Goal: Task Accomplishment & Management: Use online tool/utility

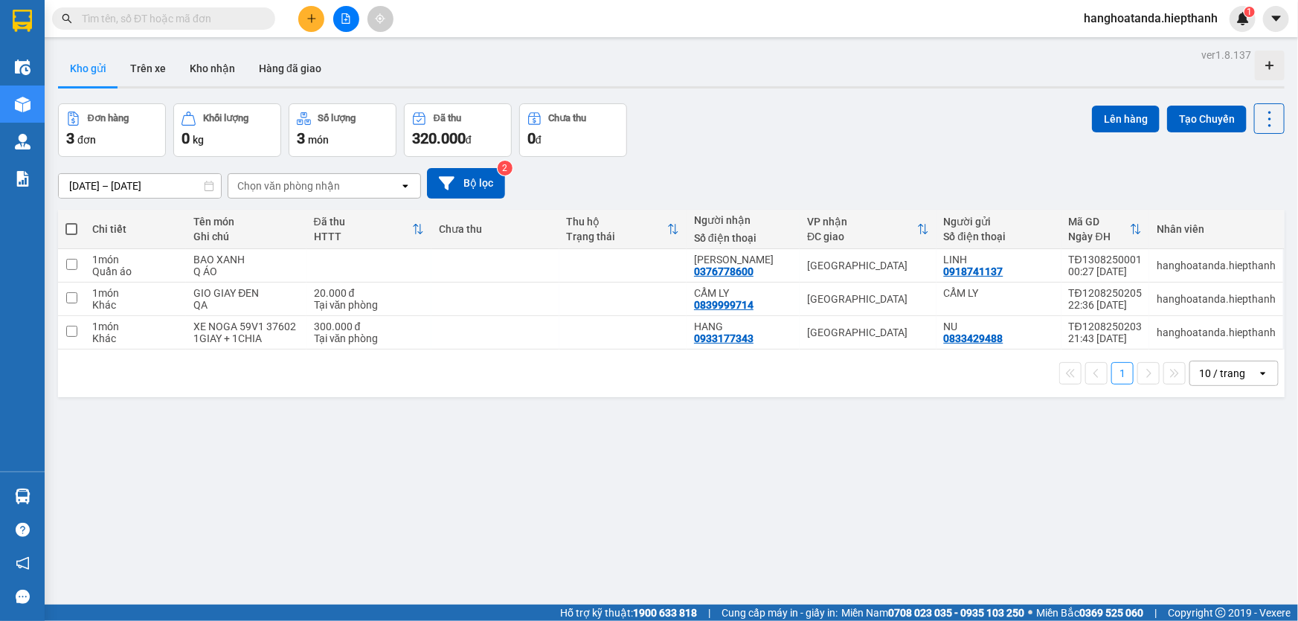
click at [342, 22] on icon "file-add" at bounding box center [346, 18] width 8 height 10
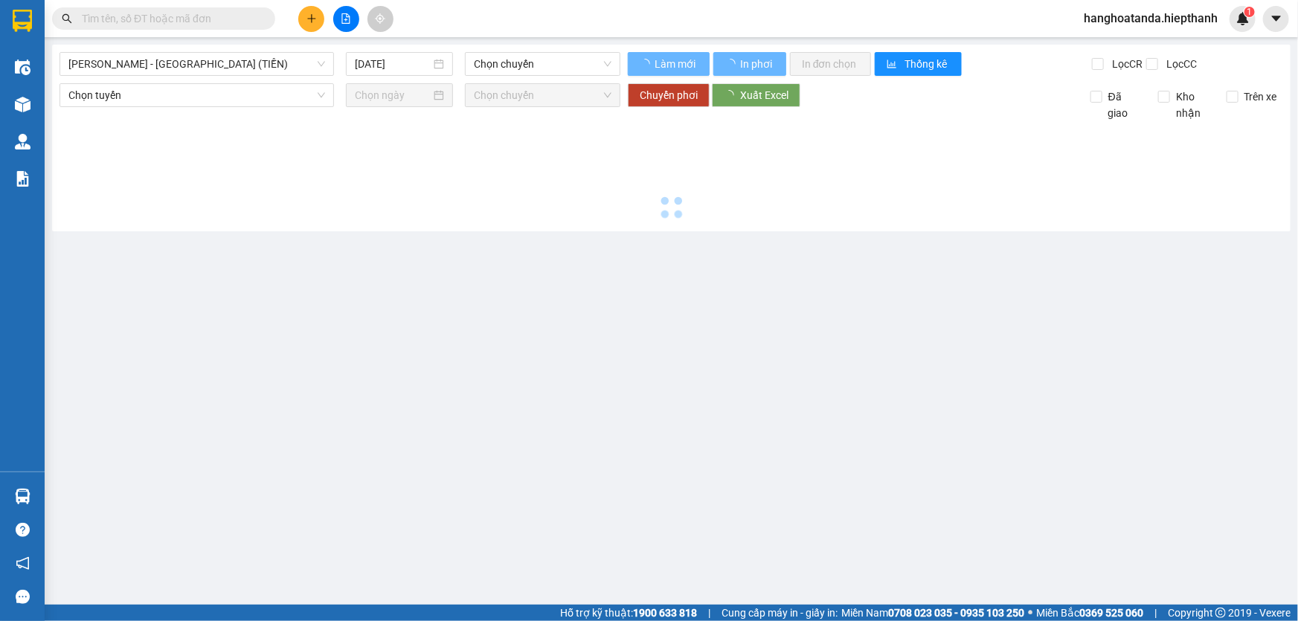
type input "[DATE]"
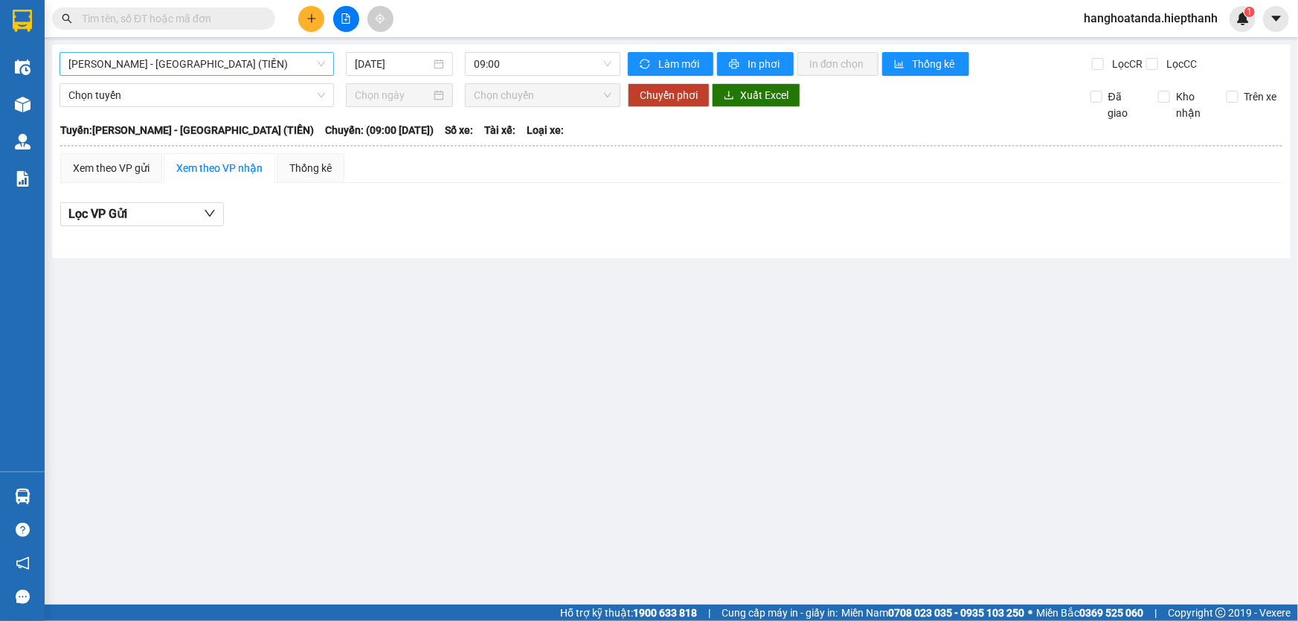
click at [246, 68] on span "[PERSON_NAME] - [GEOGRAPHIC_DATA] (TIỀN)" at bounding box center [196, 64] width 257 height 22
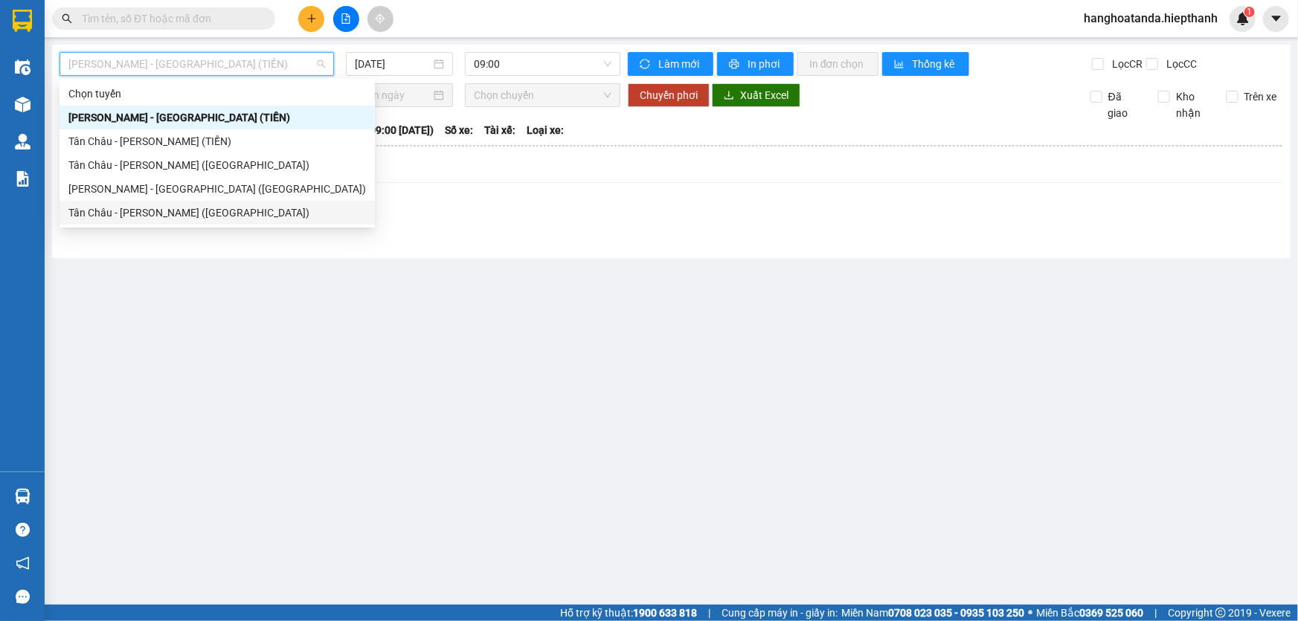
click at [201, 205] on div "Tân Châu - [PERSON_NAME] ([GEOGRAPHIC_DATA])" at bounding box center [217, 213] width 298 height 16
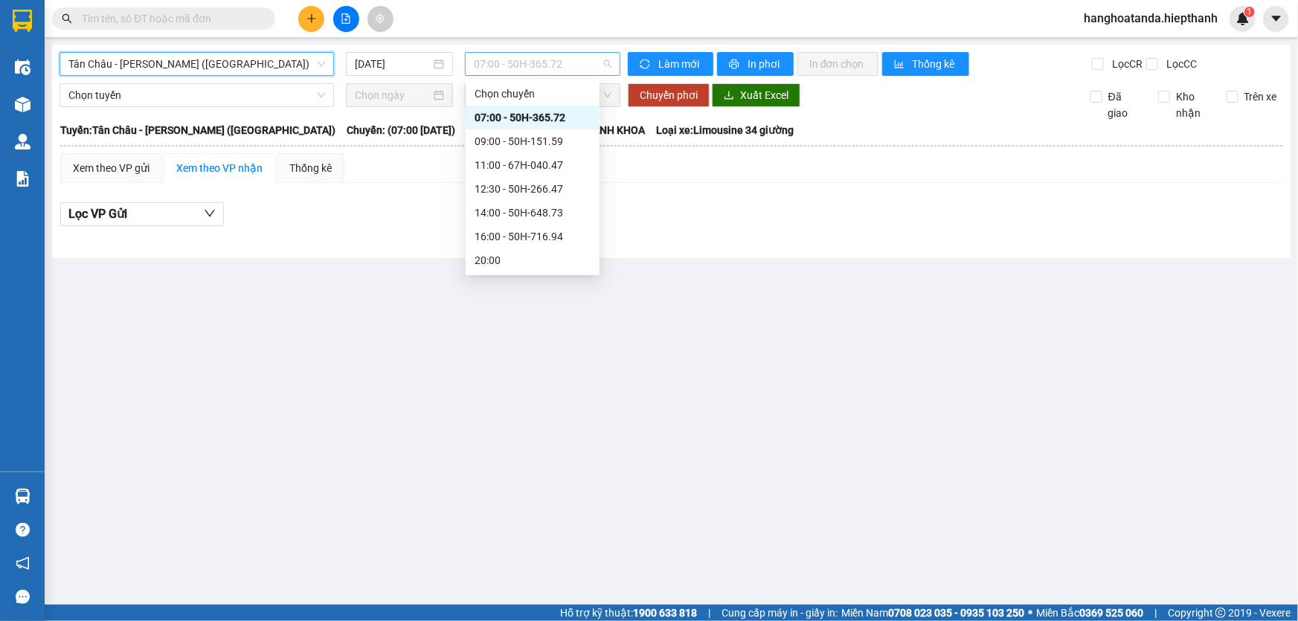
click at [524, 59] on span "07:00 - 50H-365.72" at bounding box center [543, 64] width 138 height 22
click at [407, 67] on input "[DATE]" at bounding box center [393, 64] width 76 height 16
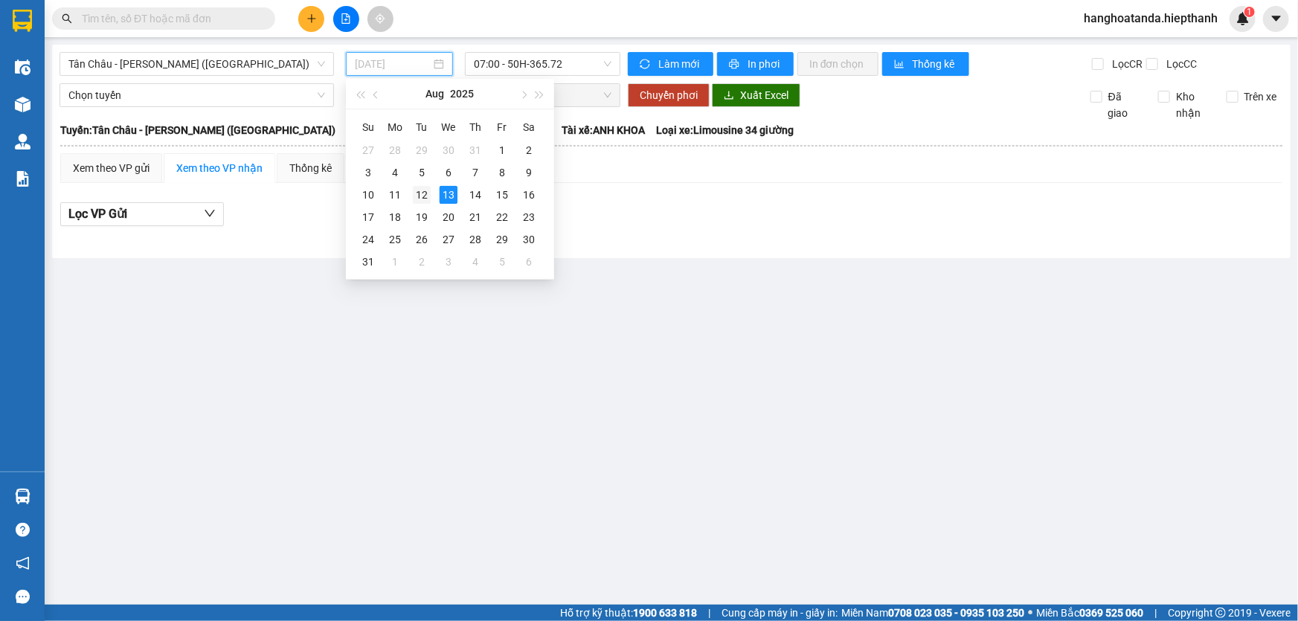
click at [426, 194] on div "12" at bounding box center [422, 195] width 18 height 18
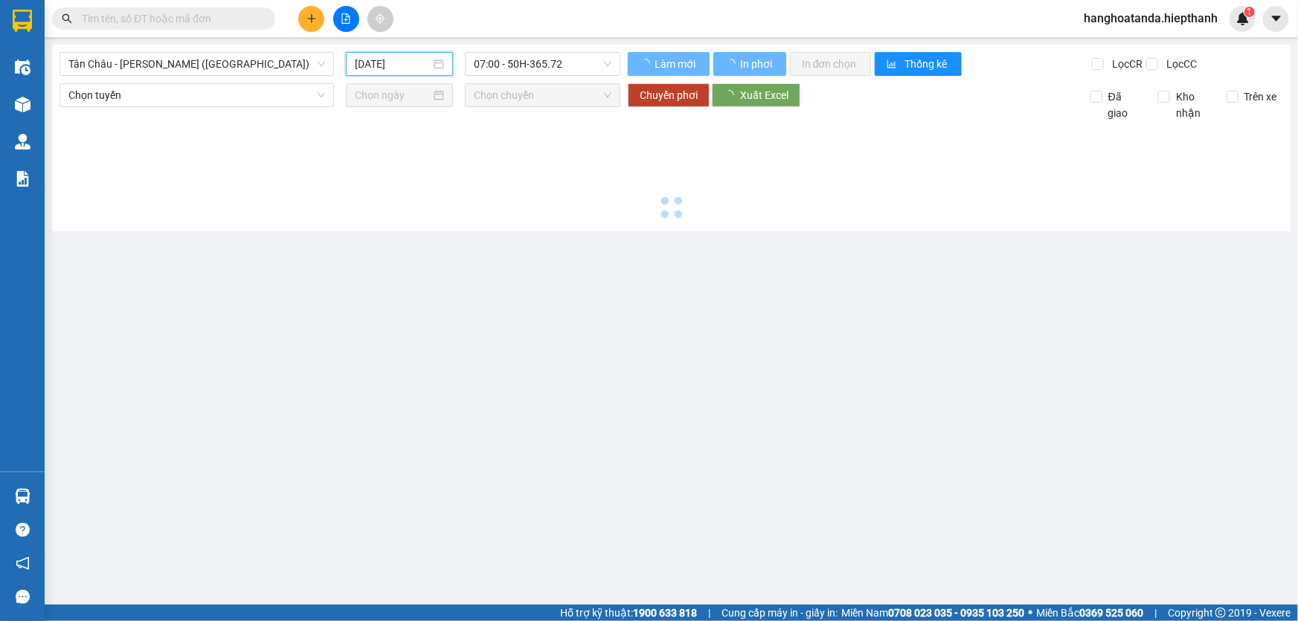
type input "[DATE]"
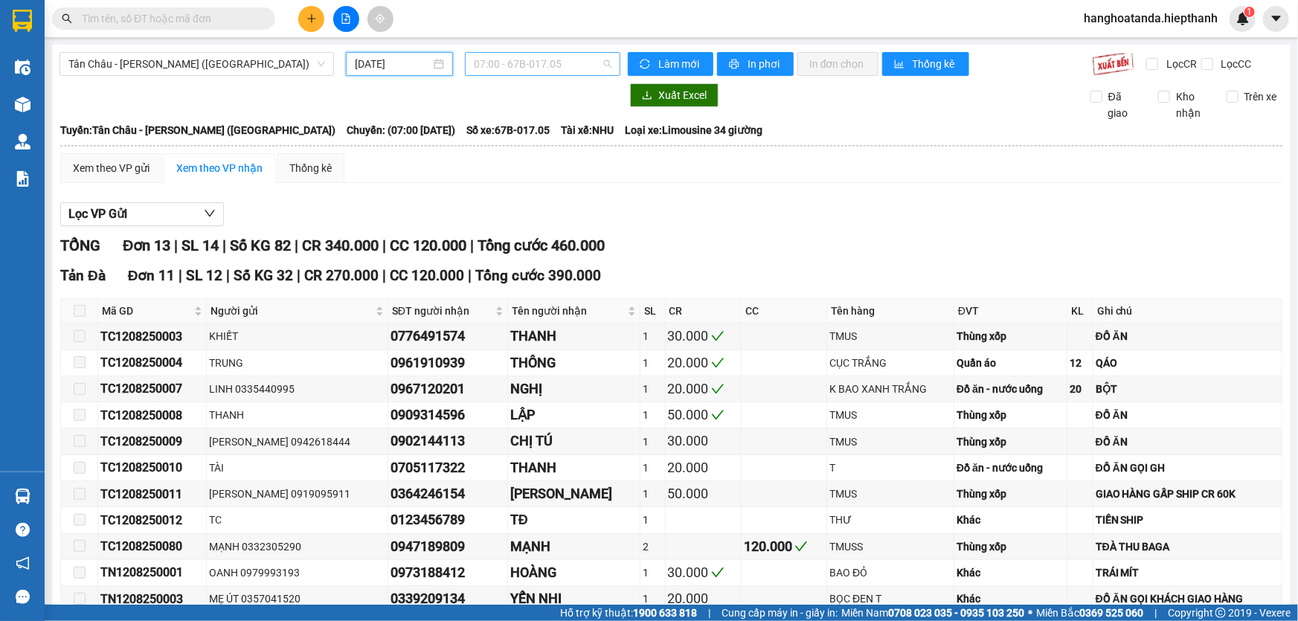
click at [515, 63] on span "07:00 - 67B-017.05" at bounding box center [543, 64] width 138 height 22
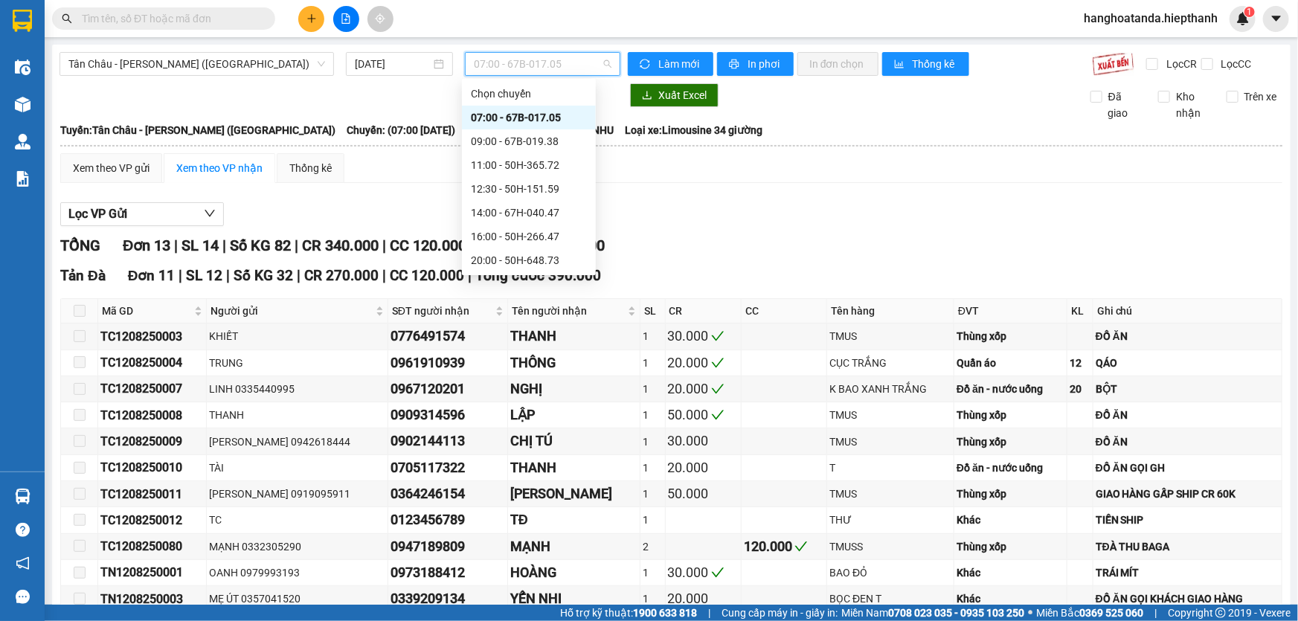
scroll to position [94, 0]
click at [508, 256] on div "23:59 - 67B-019.38" at bounding box center [529, 261] width 116 height 16
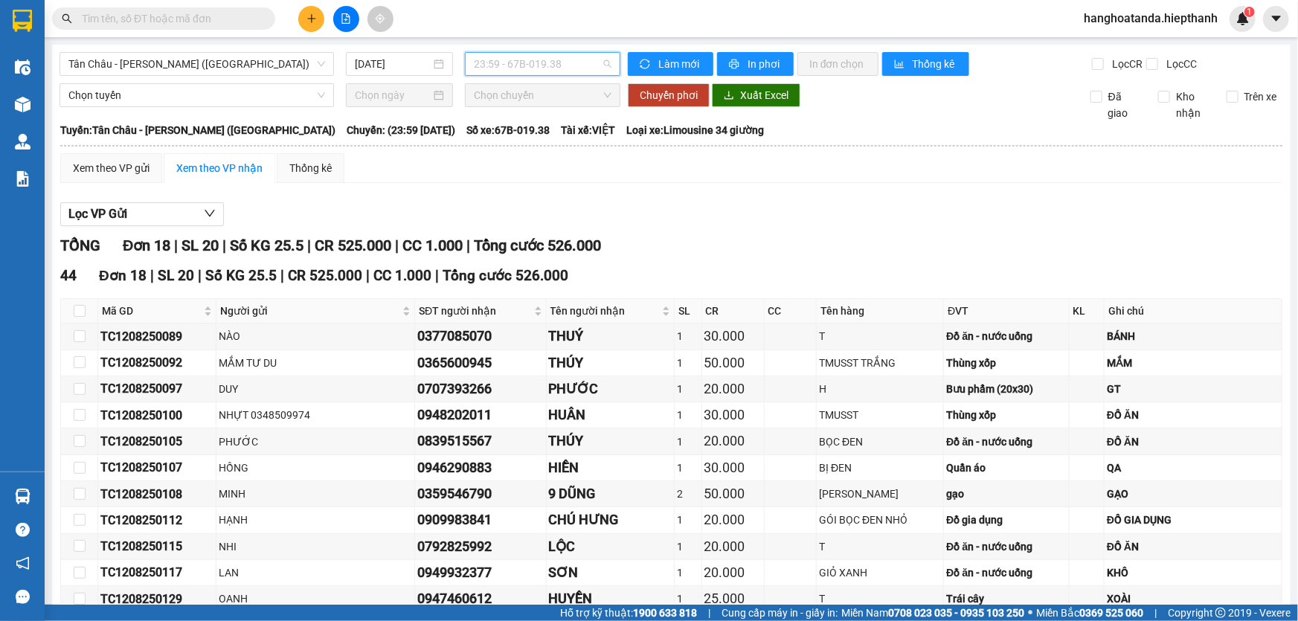
click at [535, 65] on span "23:59 - 67B-019.38" at bounding box center [543, 64] width 138 height 22
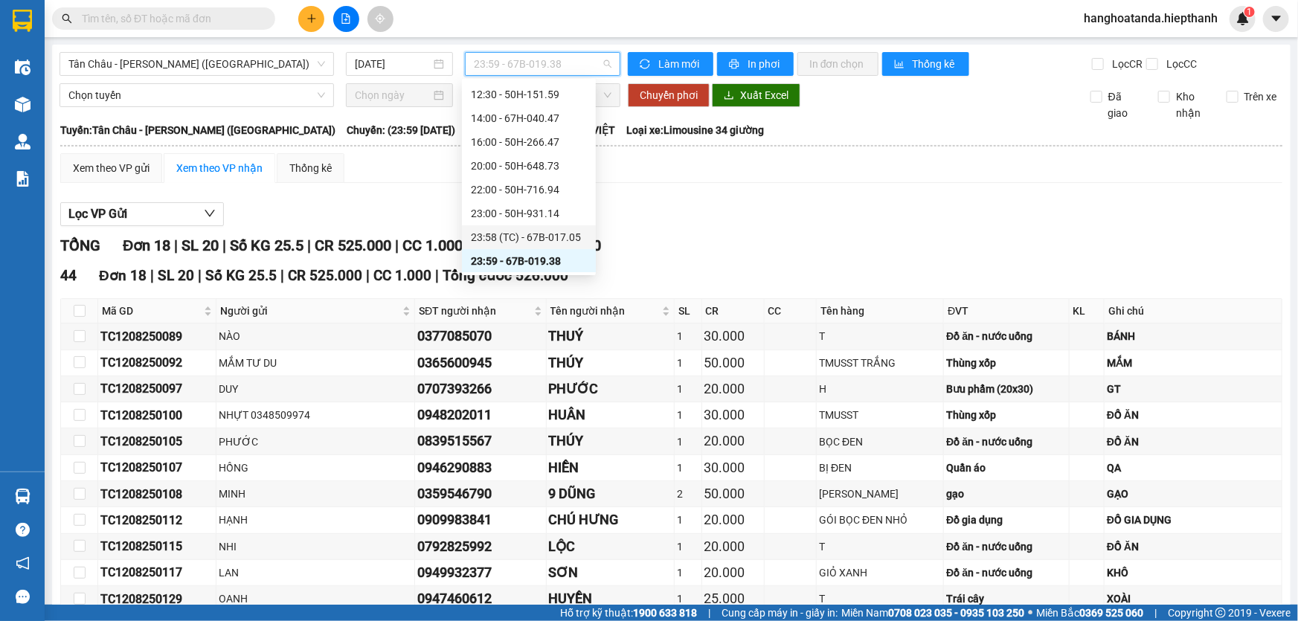
click at [531, 237] on div "23:58 (TC) - 67B-017.05" at bounding box center [529, 237] width 116 height 16
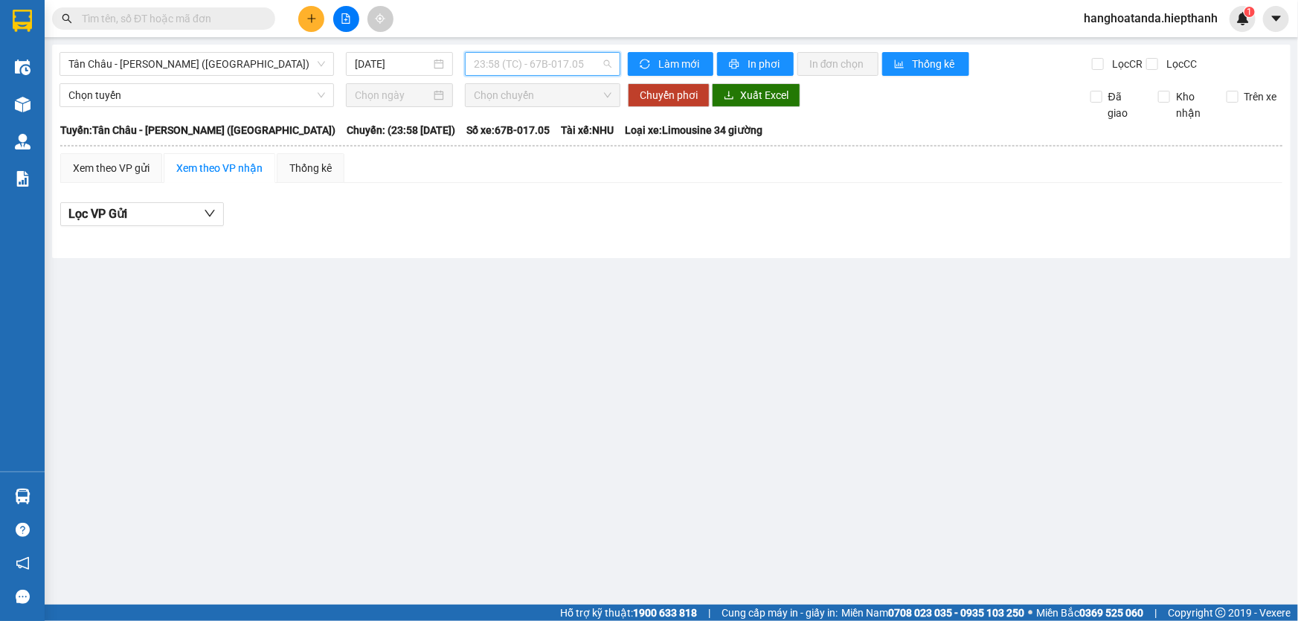
click at [565, 71] on span "23:58 (TC) - 67B-017.05" at bounding box center [543, 64] width 138 height 22
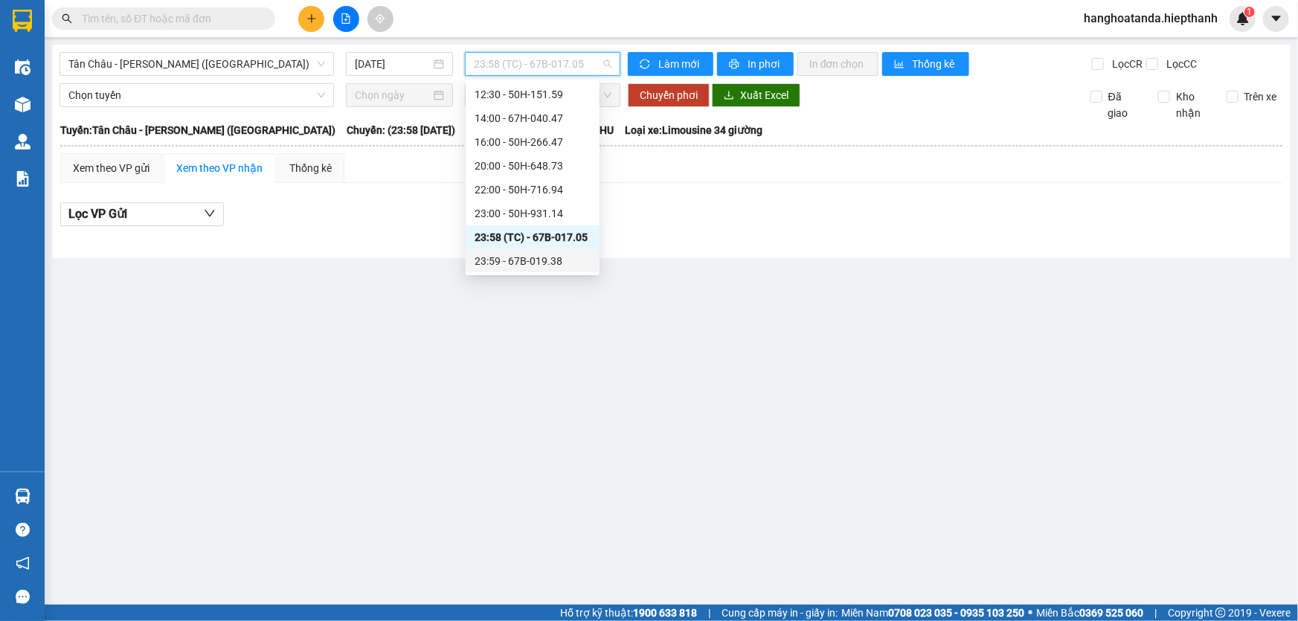
click at [512, 261] on div "23:59 - 67B-019.38" at bounding box center [533, 261] width 116 height 16
